Goal: Task Accomplishment & Management: Use online tool/utility

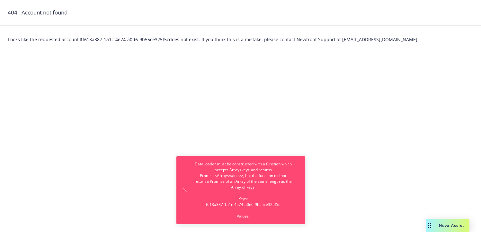
click at [169, 43] on div "Looks like the requested account $ f613a387-1a1c-4e74-a0d6-9b55ce325f5c does no…" at bounding box center [240, 39] width 481 height 27
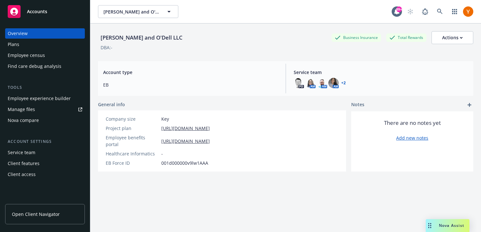
click at [60, 53] on div "Employee census" at bounding box center [45, 55] width 75 height 10
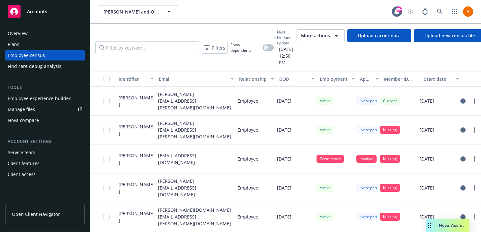
click at [320, 34] on span "More actions" at bounding box center [315, 35] width 29 height 6
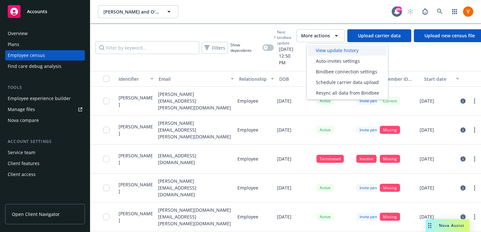
click at [324, 49] on span "View update history" at bounding box center [337, 50] width 43 height 7
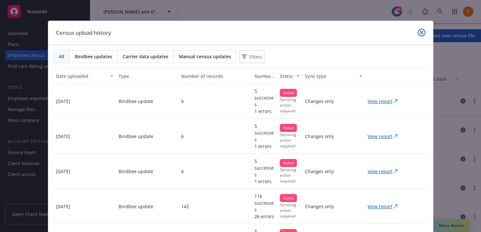
click at [420, 33] on icon "close" at bounding box center [422, 33] width 4 height 4
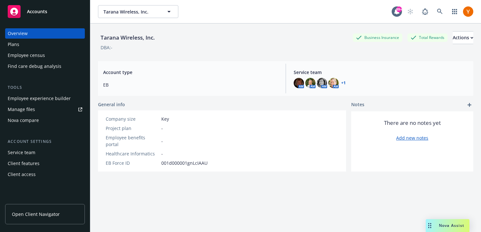
click at [41, 54] on div "Employee census" at bounding box center [26, 55] width 37 height 10
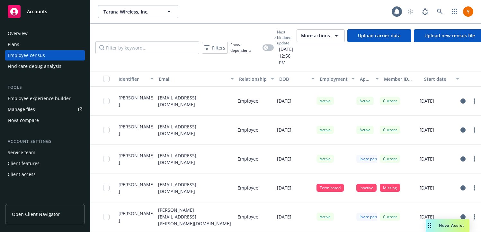
click at [330, 37] on span "More actions" at bounding box center [315, 35] width 29 height 6
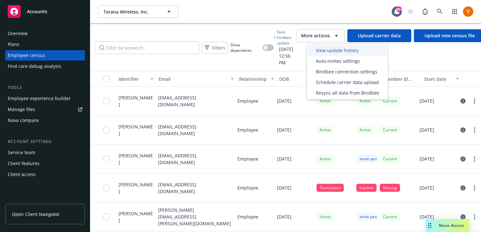
click at [335, 54] on div "View update history" at bounding box center [347, 50] width 79 height 11
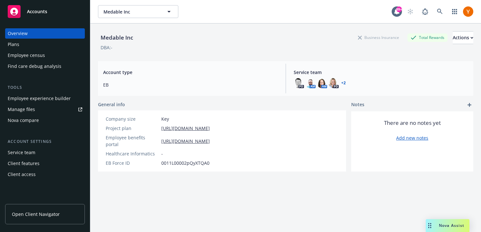
click at [48, 58] on div "Employee census" at bounding box center [45, 55] width 75 height 10
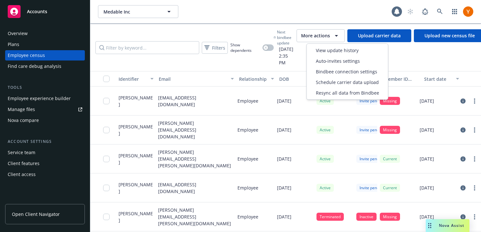
click at [318, 36] on span "More actions" at bounding box center [315, 35] width 29 height 6
click at [322, 49] on span "View update history" at bounding box center [337, 50] width 43 height 7
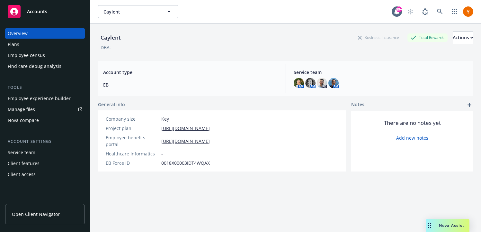
click at [59, 56] on div "Employee census" at bounding box center [45, 55] width 75 height 10
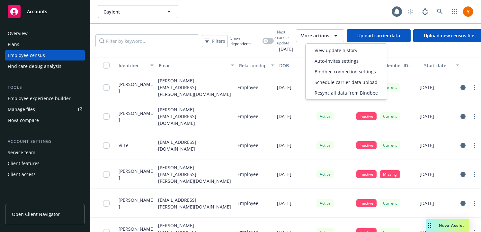
click at [344, 34] on button "More actions" at bounding box center [320, 35] width 48 height 13
click at [341, 45] on div "View update history" at bounding box center [346, 50] width 79 height 11
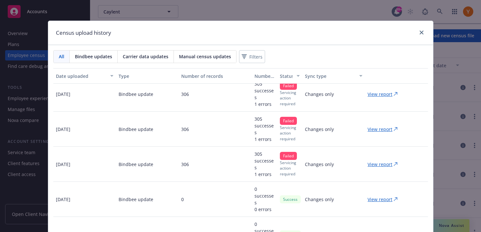
scroll to position [250, 0]
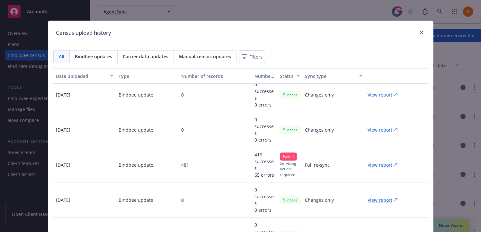
scroll to position [46, 0]
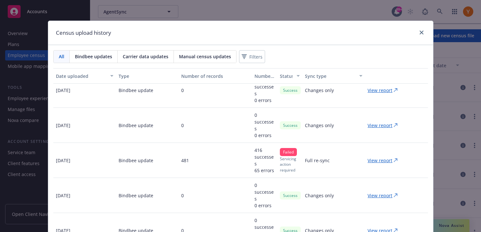
click at [421, 27] on div "Census upload history" at bounding box center [240, 33] width 385 height 24
click at [421, 31] on icon "close" at bounding box center [422, 33] width 4 height 4
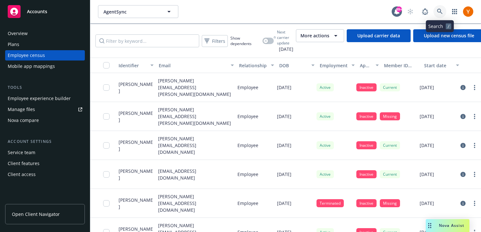
click at [441, 16] on link at bounding box center [440, 11] width 13 height 13
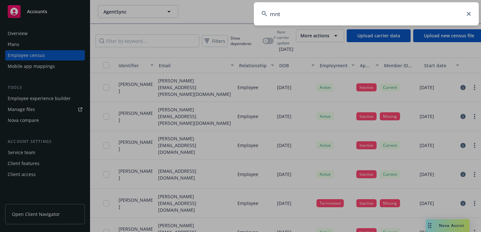
type input "mntn"
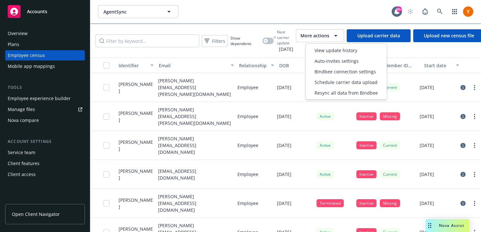
click at [340, 38] on icon "button" at bounding box center [336, 36] width 8 height 8
click at [336, 53] on span "View update history" at bounding box center [336, 50] width 43 height 7
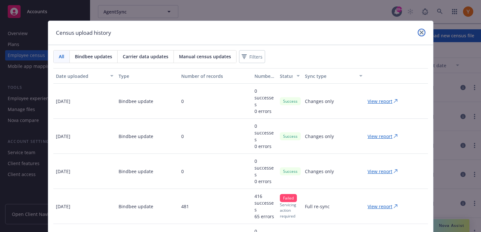
click at [420, 34] on link "close" at bounding box center [422, 33] width 8 height 8
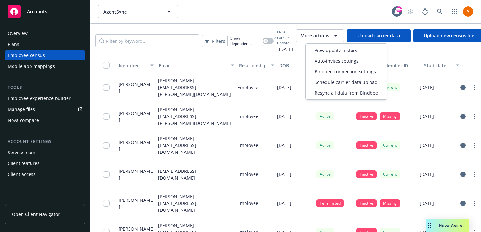
click at [323, 40] on button "More actions" at bounding box center [320, 35] width 48 height 13
click at [321, 50] on span "View update history" at bounding box center [336, 50] width 43 height 7
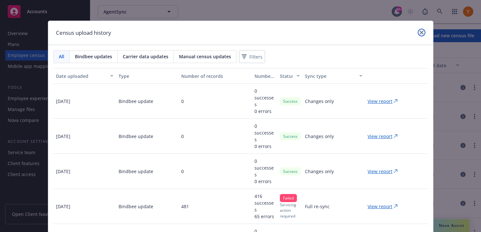
click at [420, 33] on icon "close" at bounding box center [422, 33] width 4 height 4
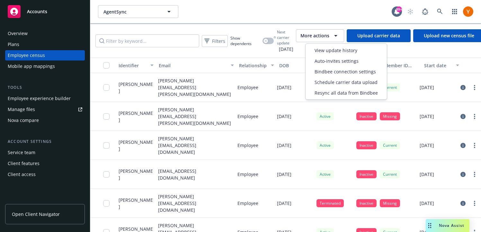
click at [340, 32] on icon "button" at bounding box center [336, 36] width 8 height 8
click at [187, 20] on div "AgentSync AgentSync 99+" at bounding box center [285, 11] width 391 height 23
click at [328, 32] on span "More actions" at bounding box center [314, 35] width 29 height 6
click at [334, 92] on span "Resync all data from Bindbee" at bounding box center [346, 92] width 63 height 7
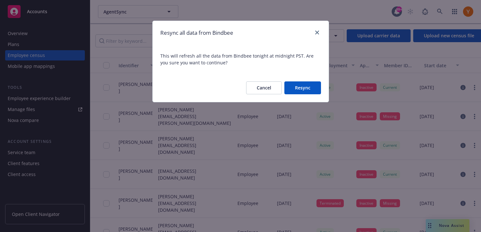
click at [295, 86] on button "Resync" at bounding box center [302, 87] width 37 height 13
